Goal: Navigation & Orientation: Find specific page/section

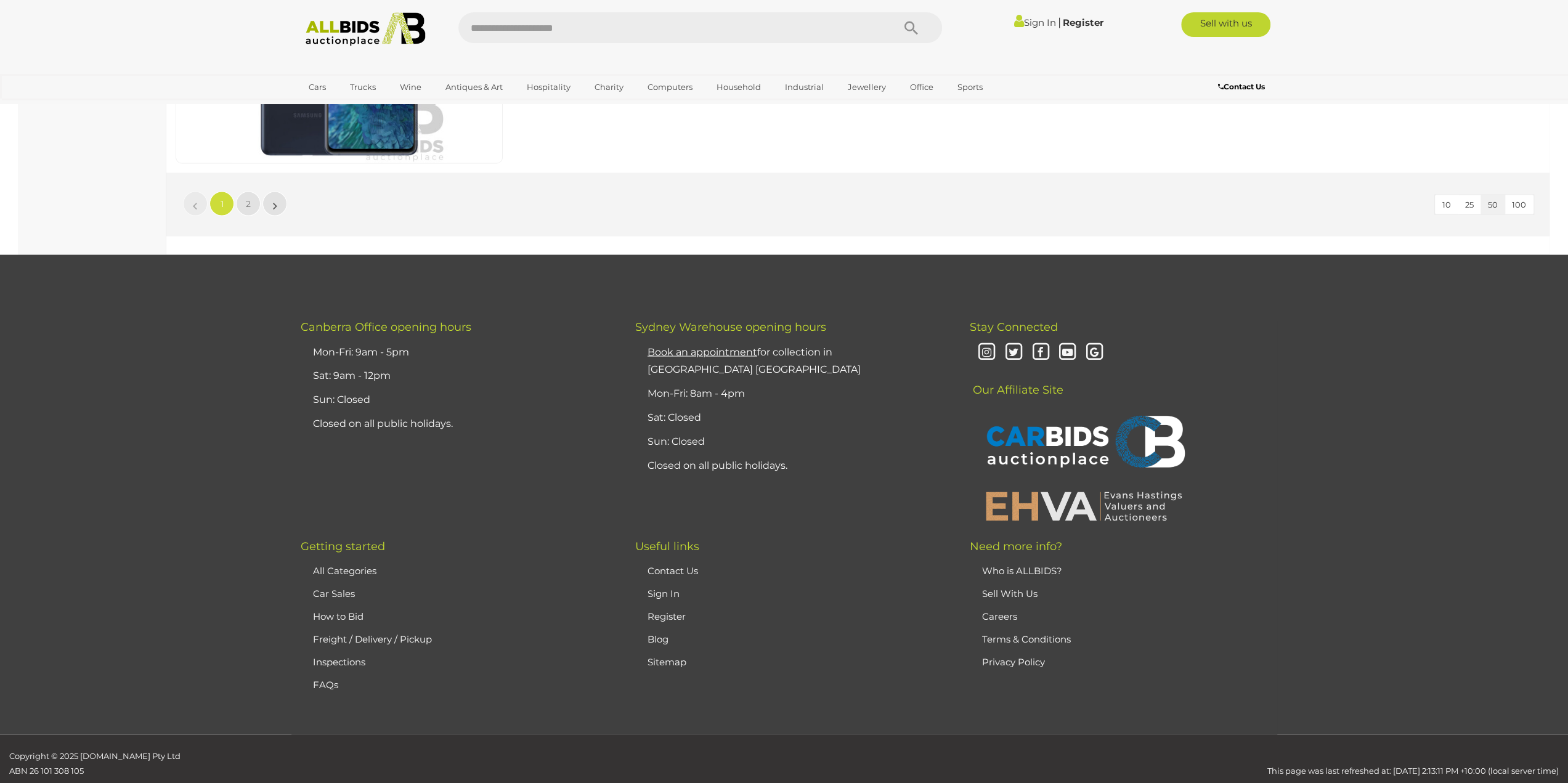
scroll to position [11858, 0]
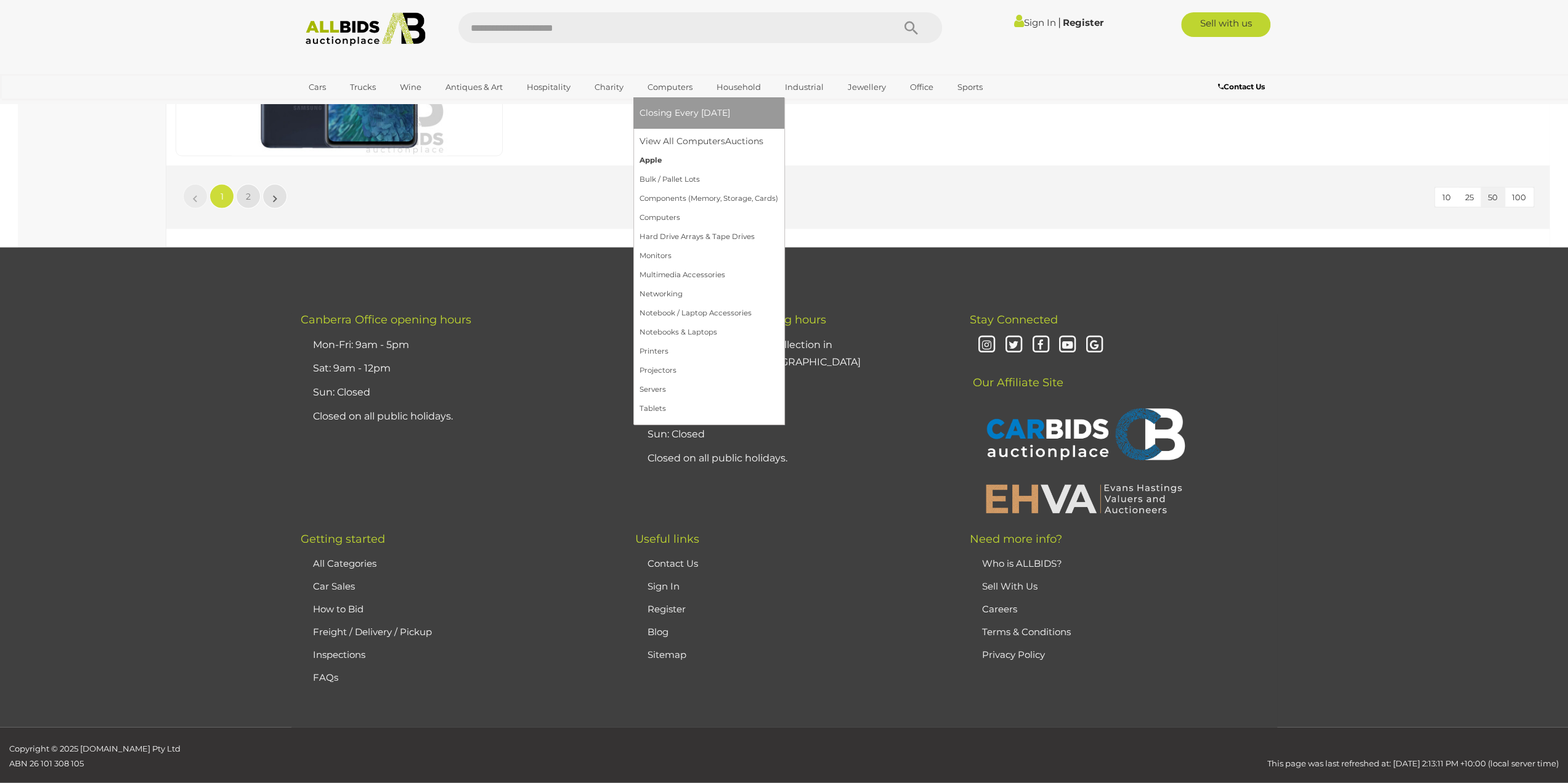
click at [687, 162] on link "Apple" at bounding box center [708, 160] width 138 height 20
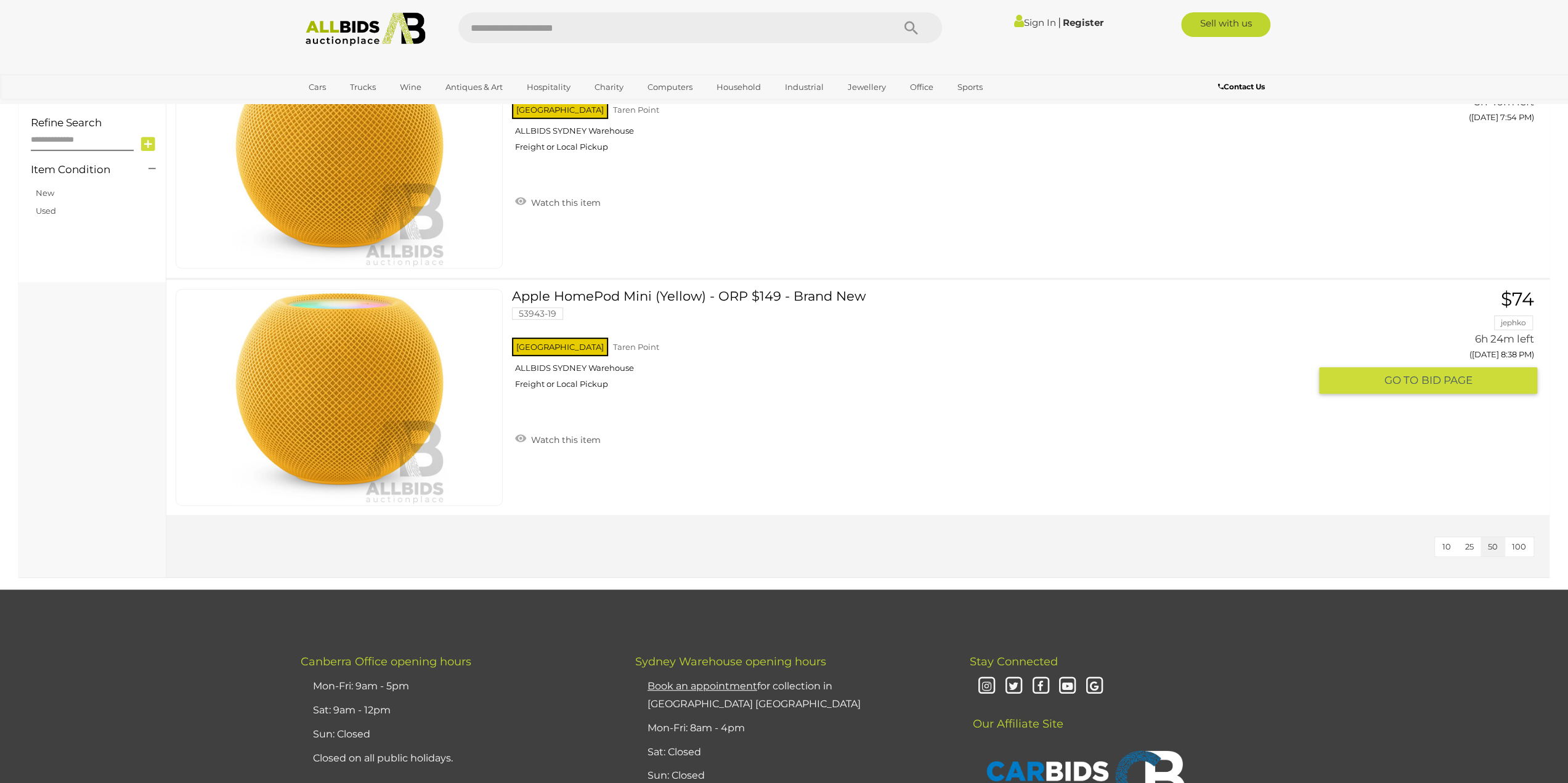
scroll to position [308, 0]
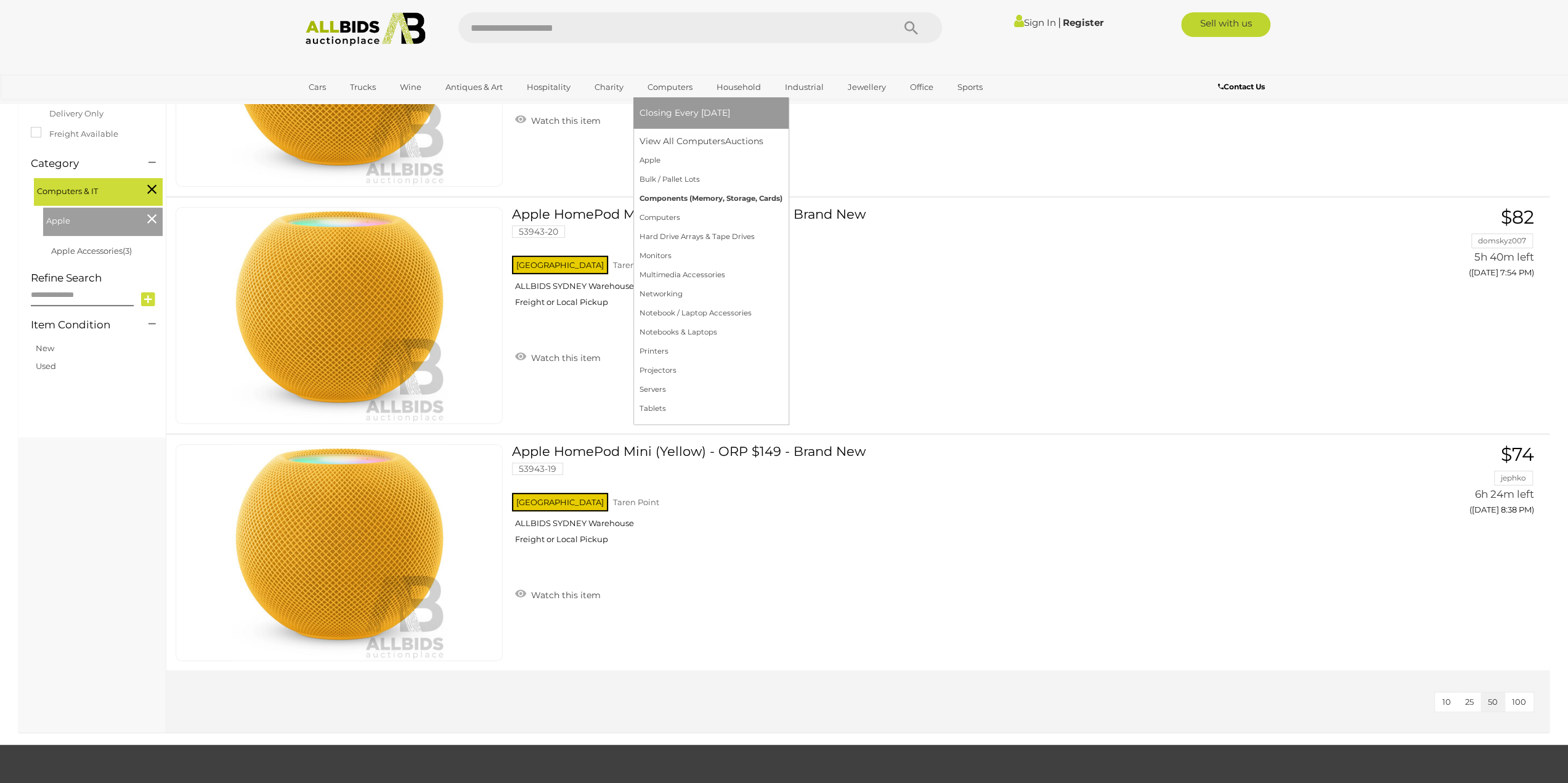
click at [676, 201] on link "Components (Memory, Storage, Cards)" at bounding box center [711, 199] width 143 height 20
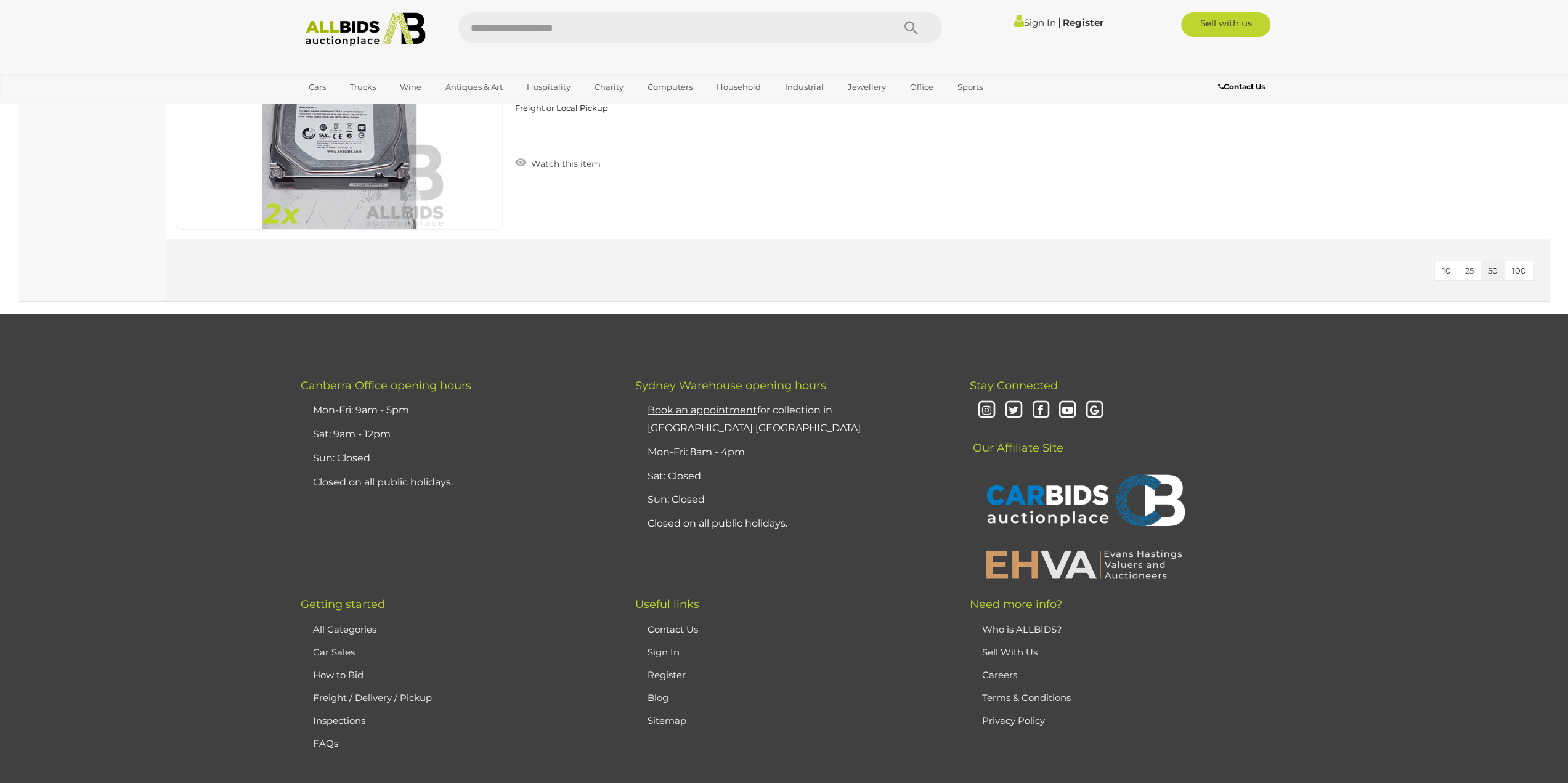
scroll to position [4618, 0]
